Goal: Task Accomplishment & Management: Manage account settings

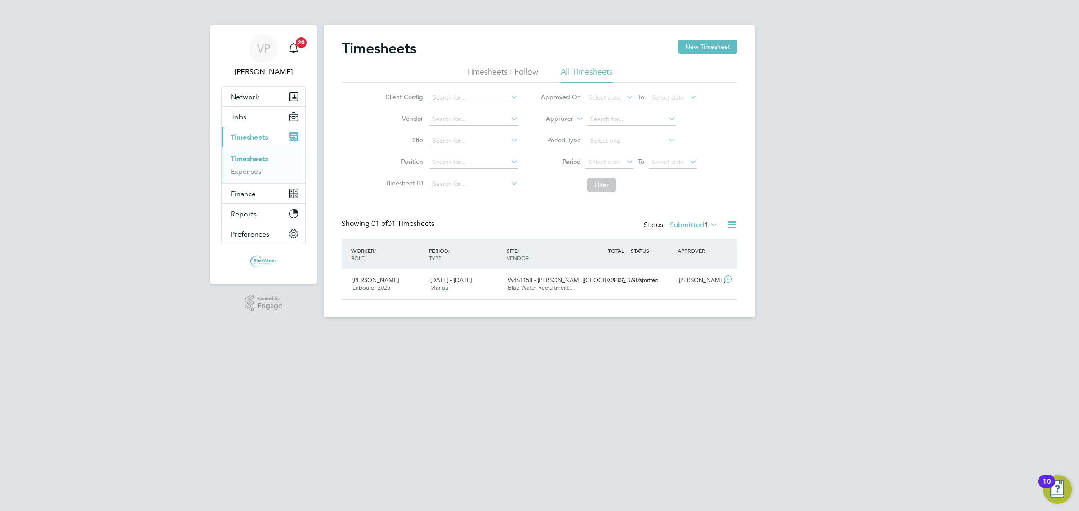
scroll to position [22, 78]
